Goal: Navigation & Orientation: Go to known website

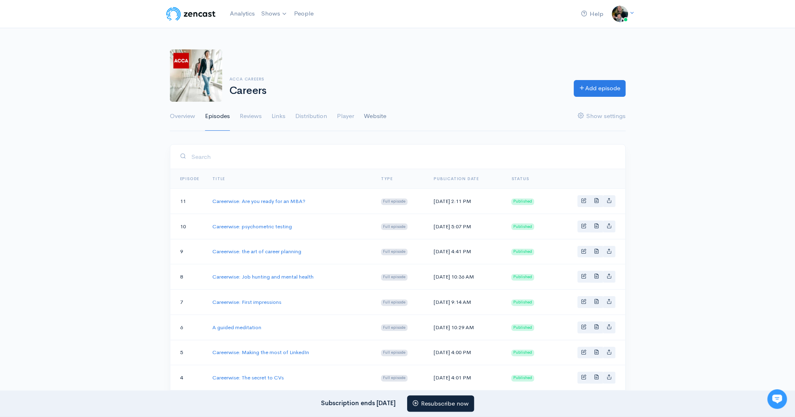
click at [382, 114] on link "Website" at bounding box center [375, 116] width 22 height 29
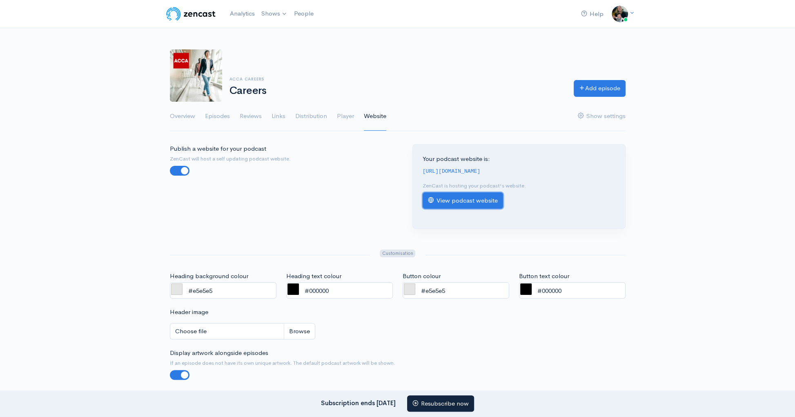
click at [483, 204] on link "View podcast website" at bounding box center [462, 200] width 80 height 17
